Goal: Information Seeking & Learning: Check status

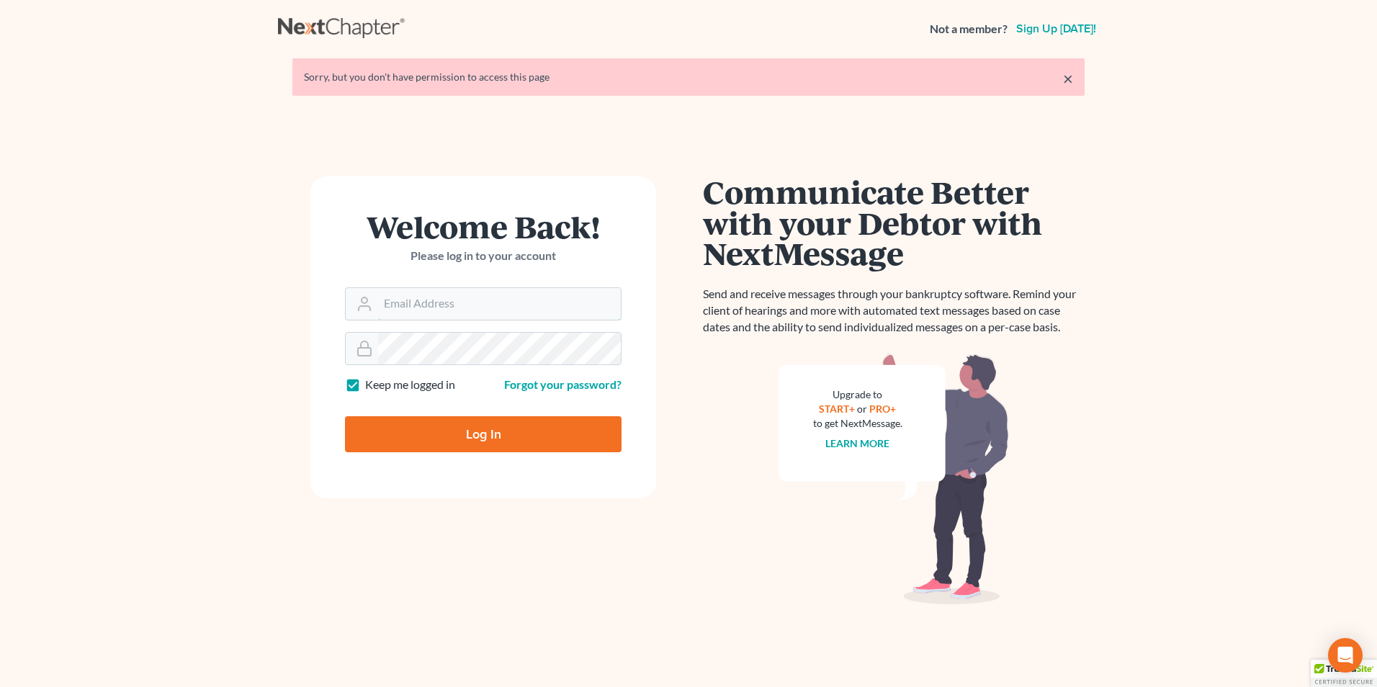
type input "[EMAIL_ADDRESS][DOMAIN_NAME]"
click at [542, 444] on input "Log In" at bounding box center [483, 434] width 277 height 36
type input "Thinking..."
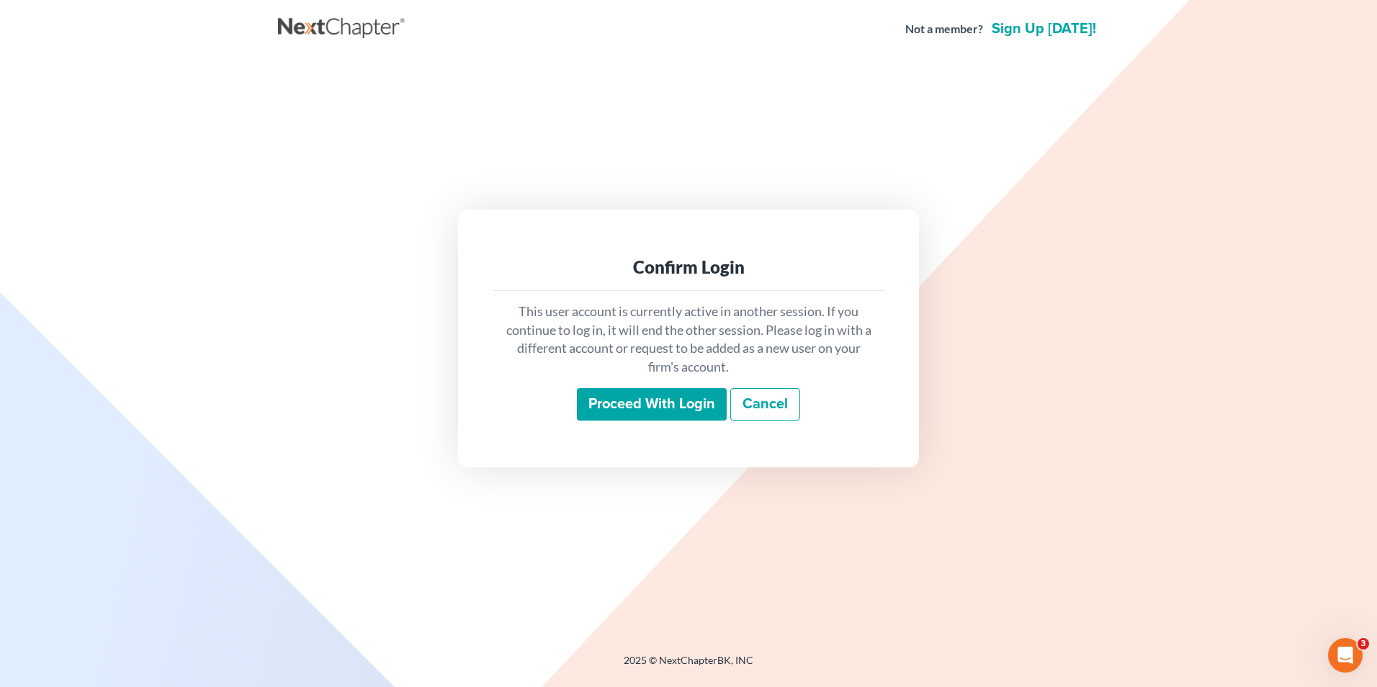
click at [689, 403] on input "Proceed with login" at bounding box center [652, 404] width 150 height 33
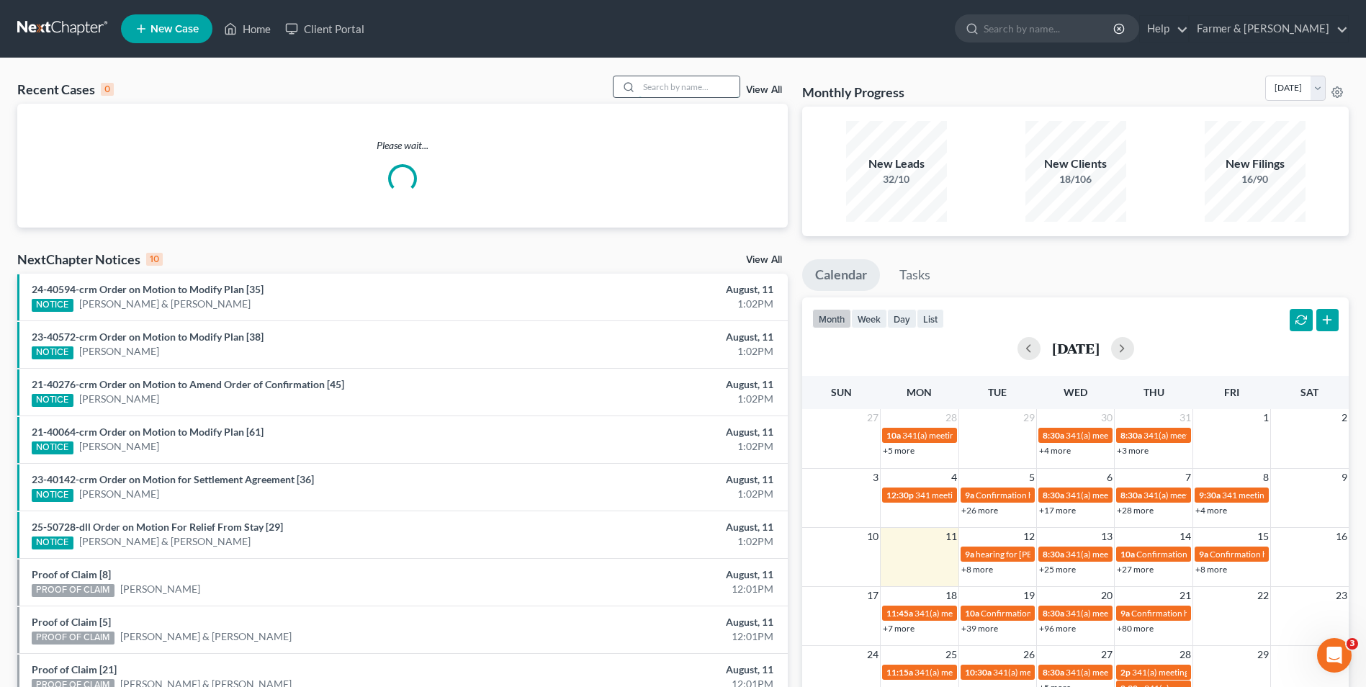
click at [689, 87] on input "search" at bounding box center [689, 86] width 101 height 21
paste input "25-30251"
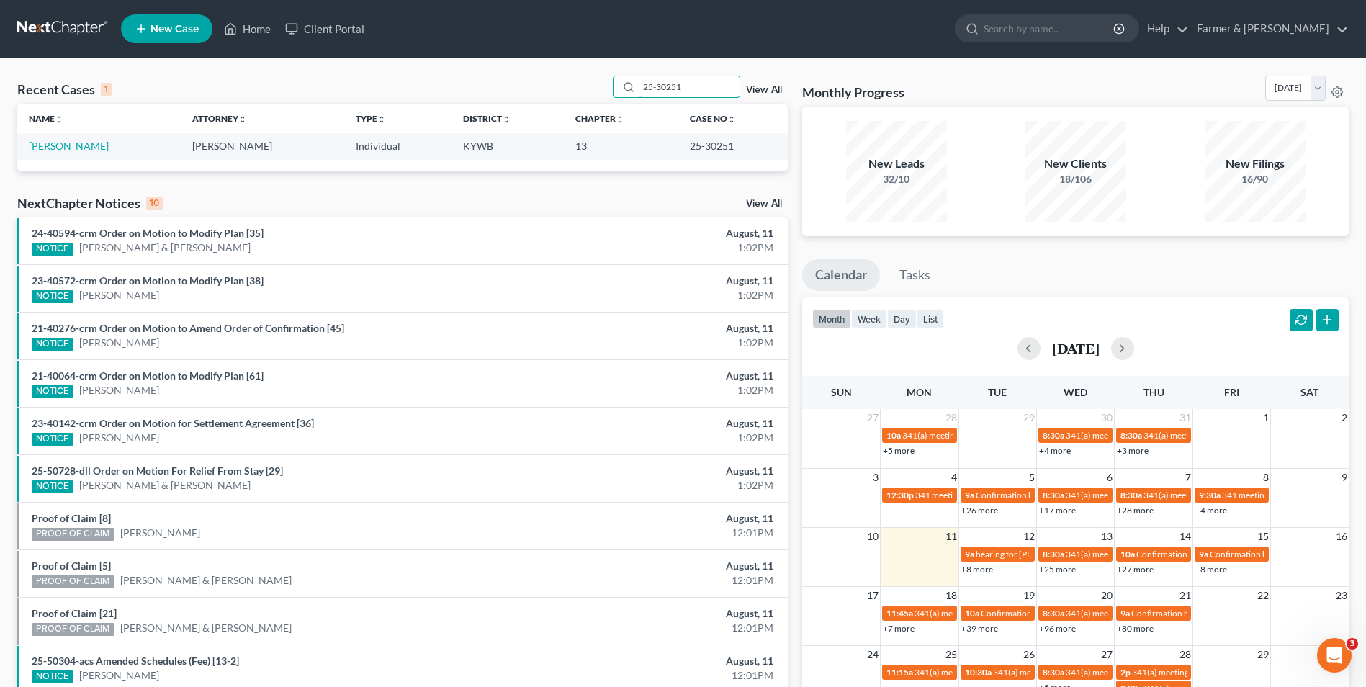
type input "25-30251"
click at [79, 145] on link "Borden, William" at bounding box center [69, 146] width 80 height 12
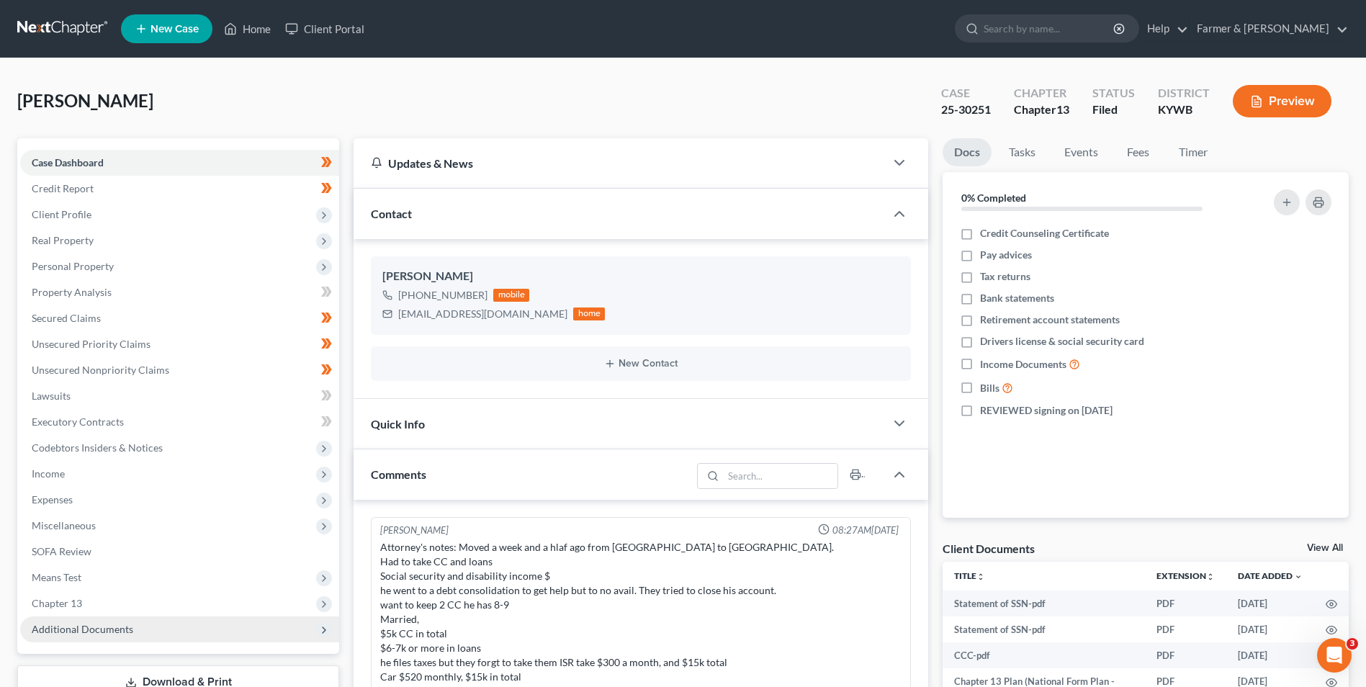
click at [150, 623] on span "Additional Documents" at bounding box center [179, 629] width 319 height 26
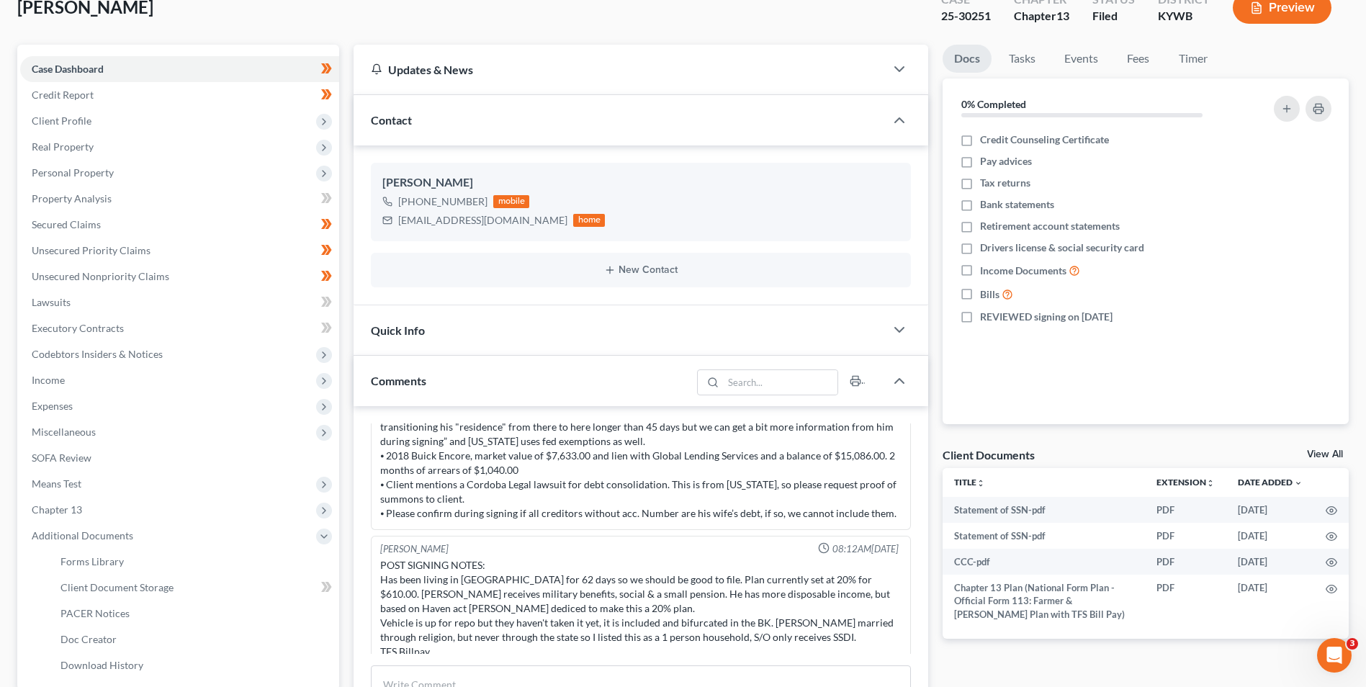
scroll to position [216, 0]
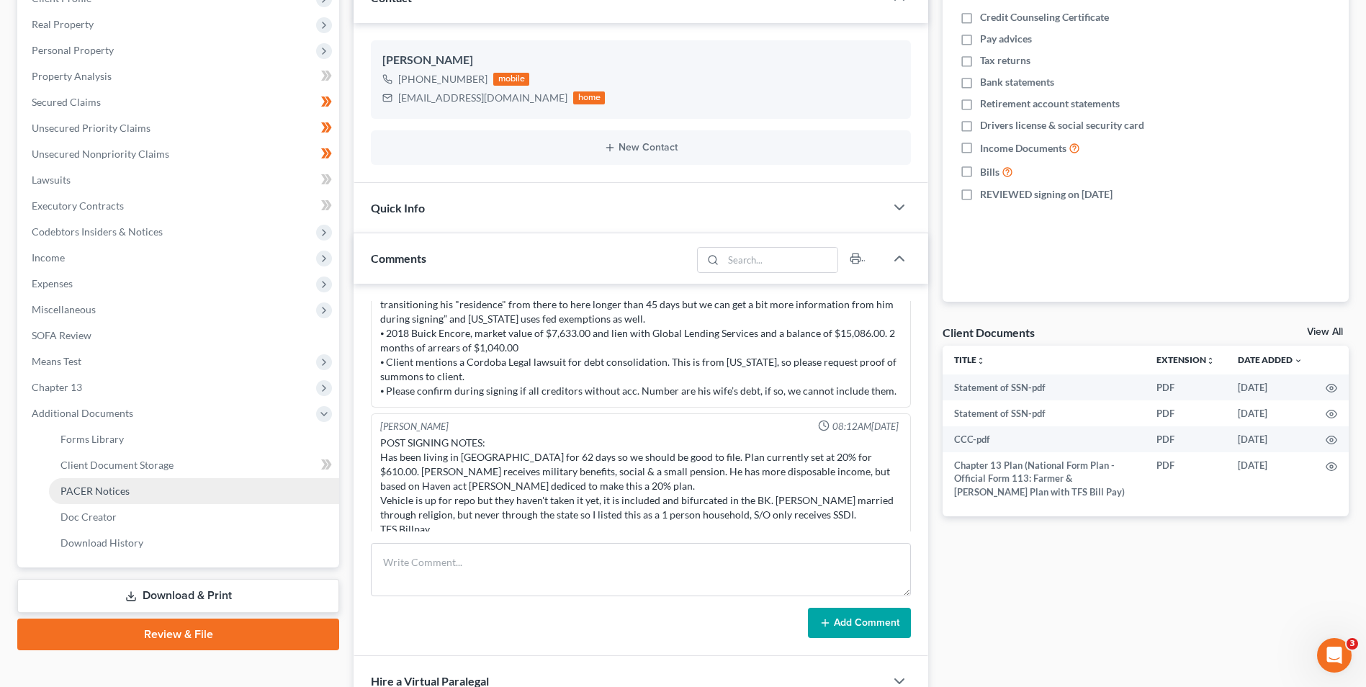
click at [142, 498] on link "PACER Notices" at bounding box center [194, 491] width 290 height 26
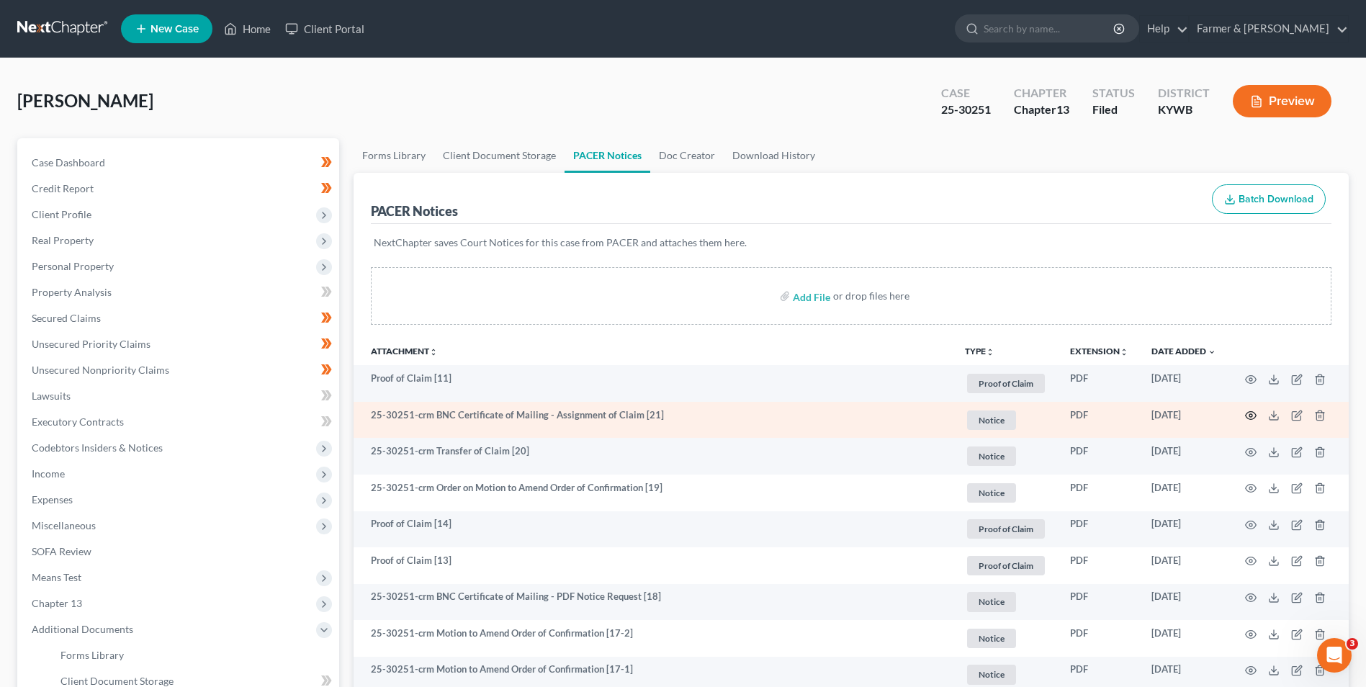
click at [1252, 415] on circle "button" at bounding box center [1250, 415] width 3 height 3
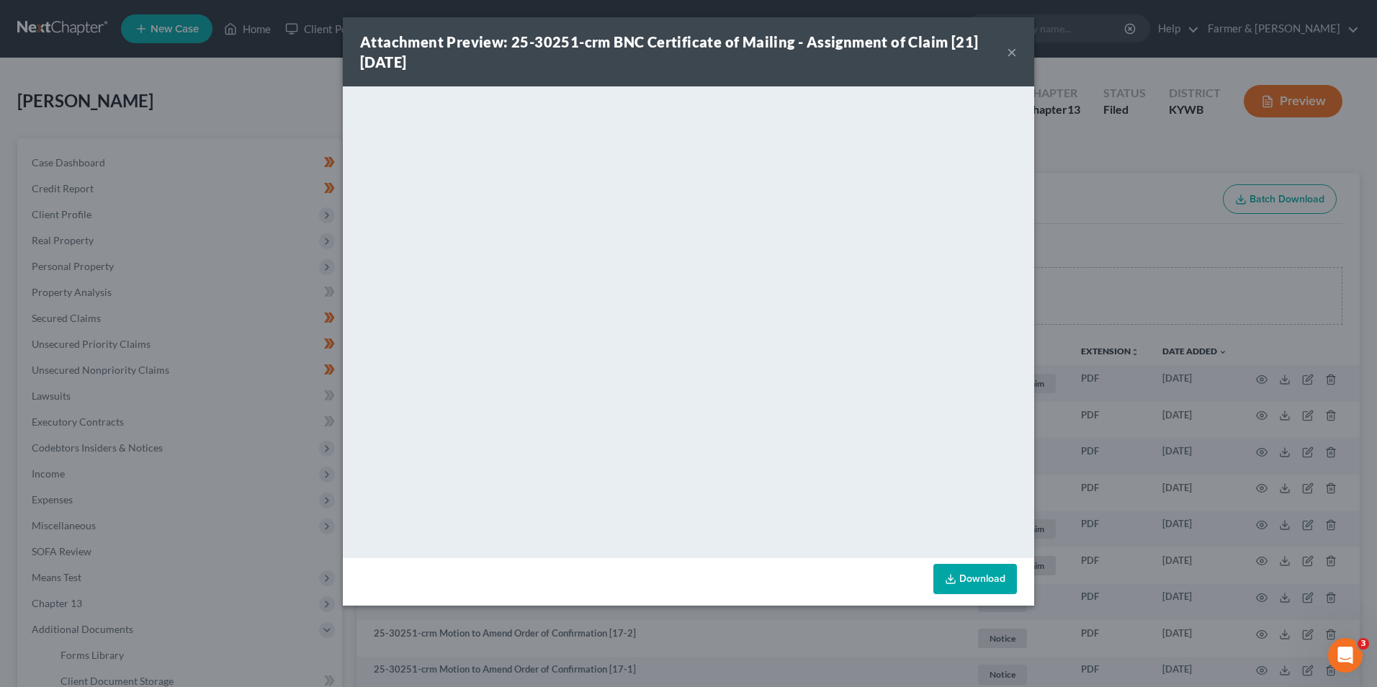
click at [1014, 50] on button "×" at bounding box center [1012, 51] width 10 height 17
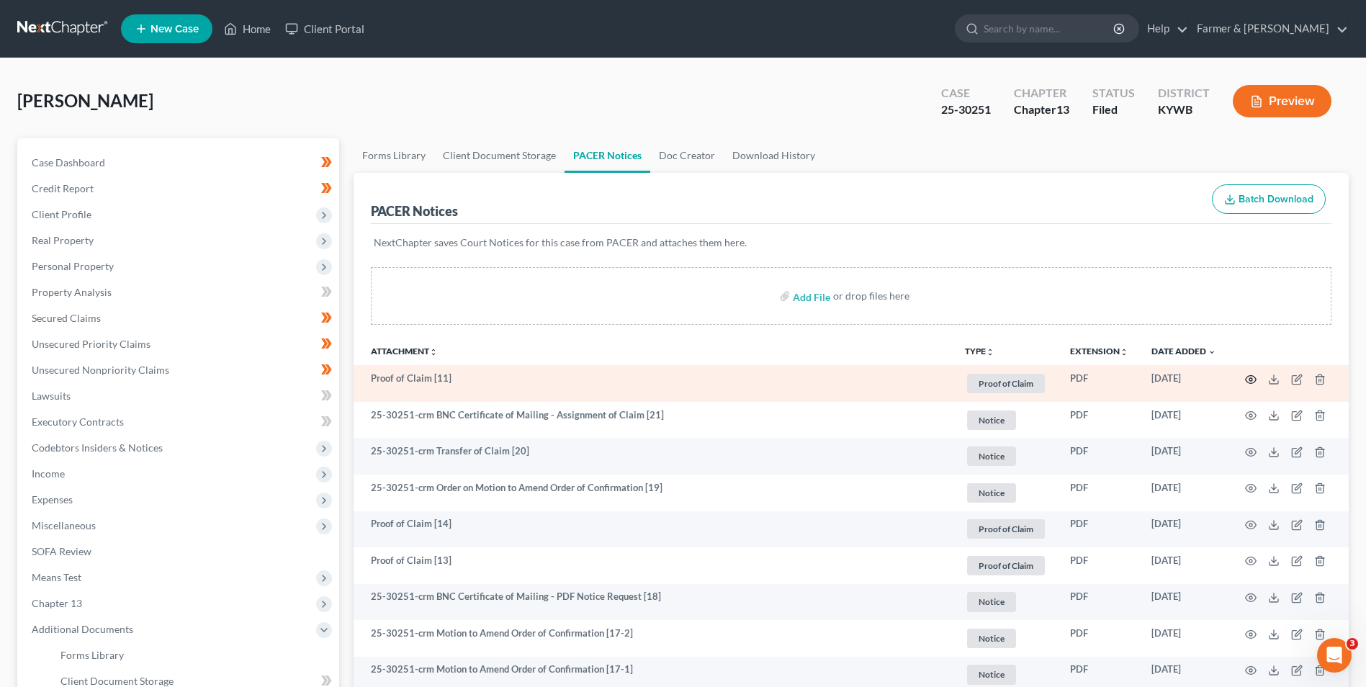
click at [1249, 377] on icon "button" at bounding box center [1251, 380] width 12 height 12
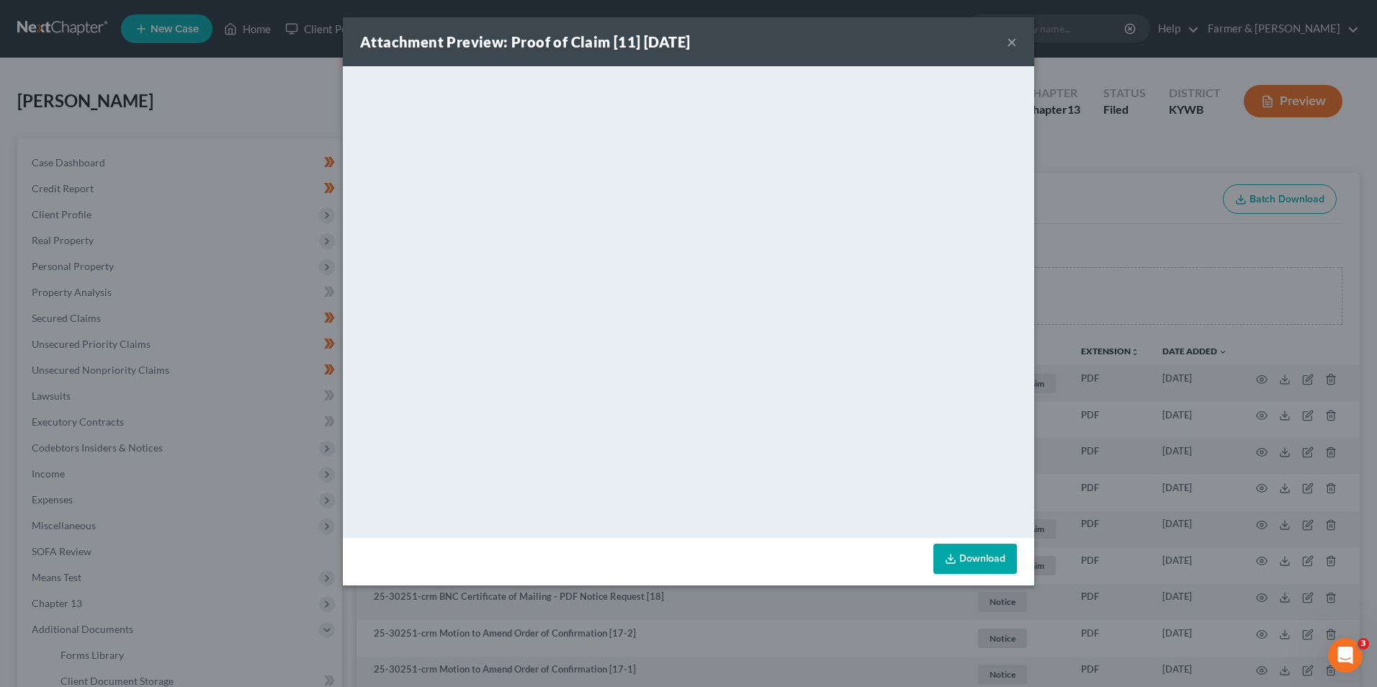
click at [1013, 45] on button "×" at bounding box center [1012, 41] width 10 height 17
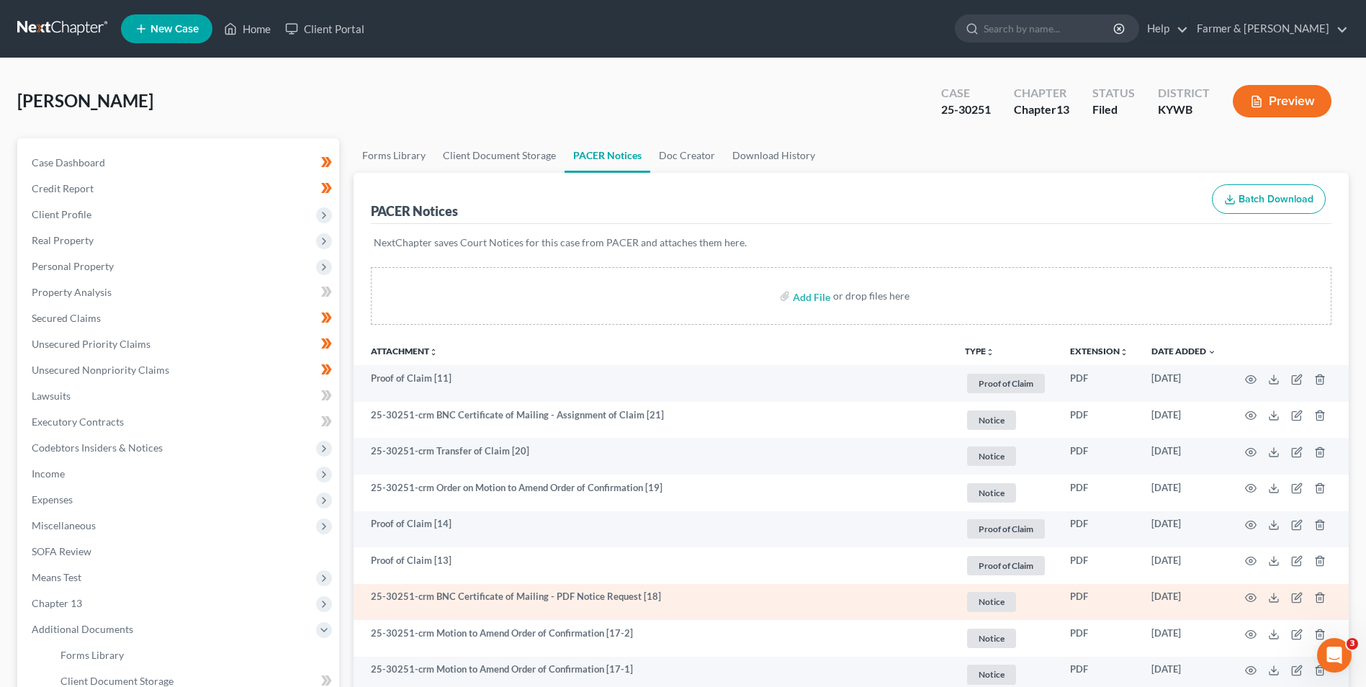
scroll to position [72, 0]
